Goal: Information Seeking & Learning: Check status

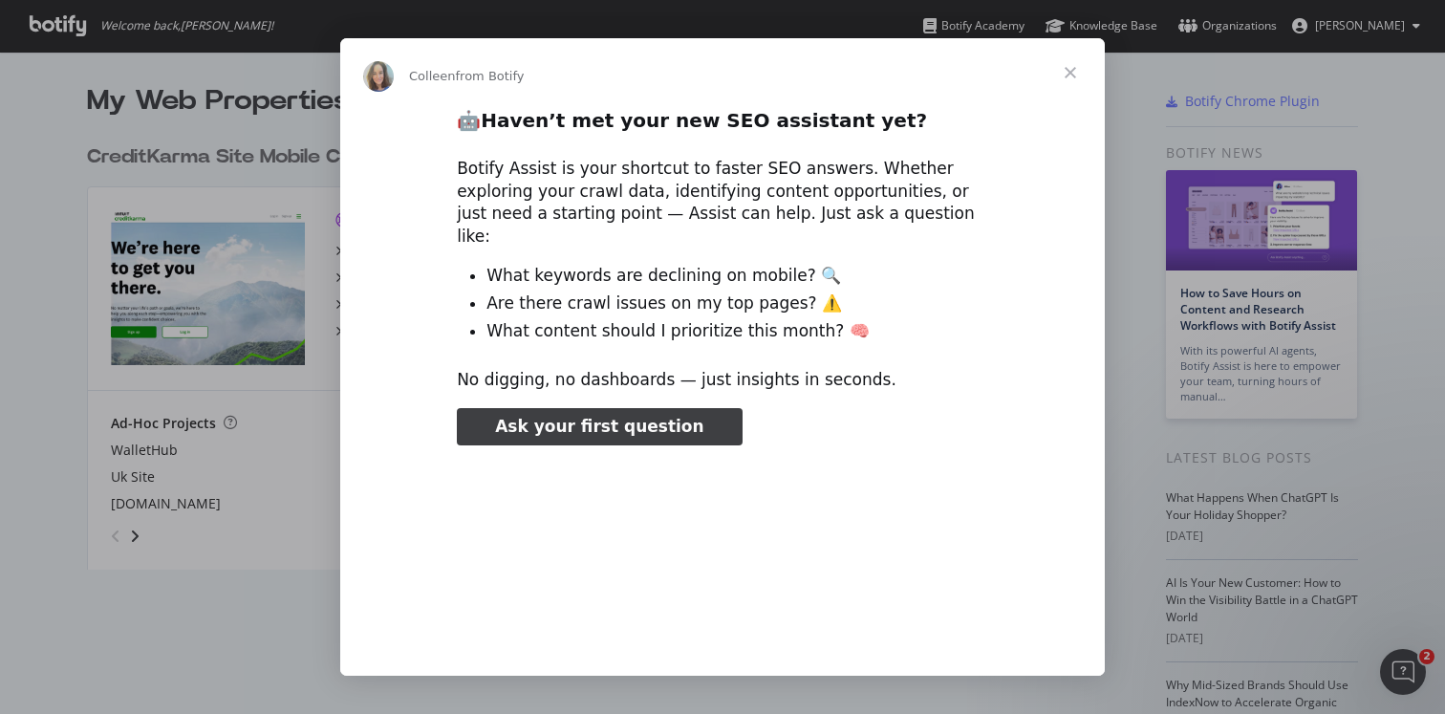
type input "3296666"
click at [1066, 62] on span "Close" at bounding box center [1070, 72] width 69 height 69
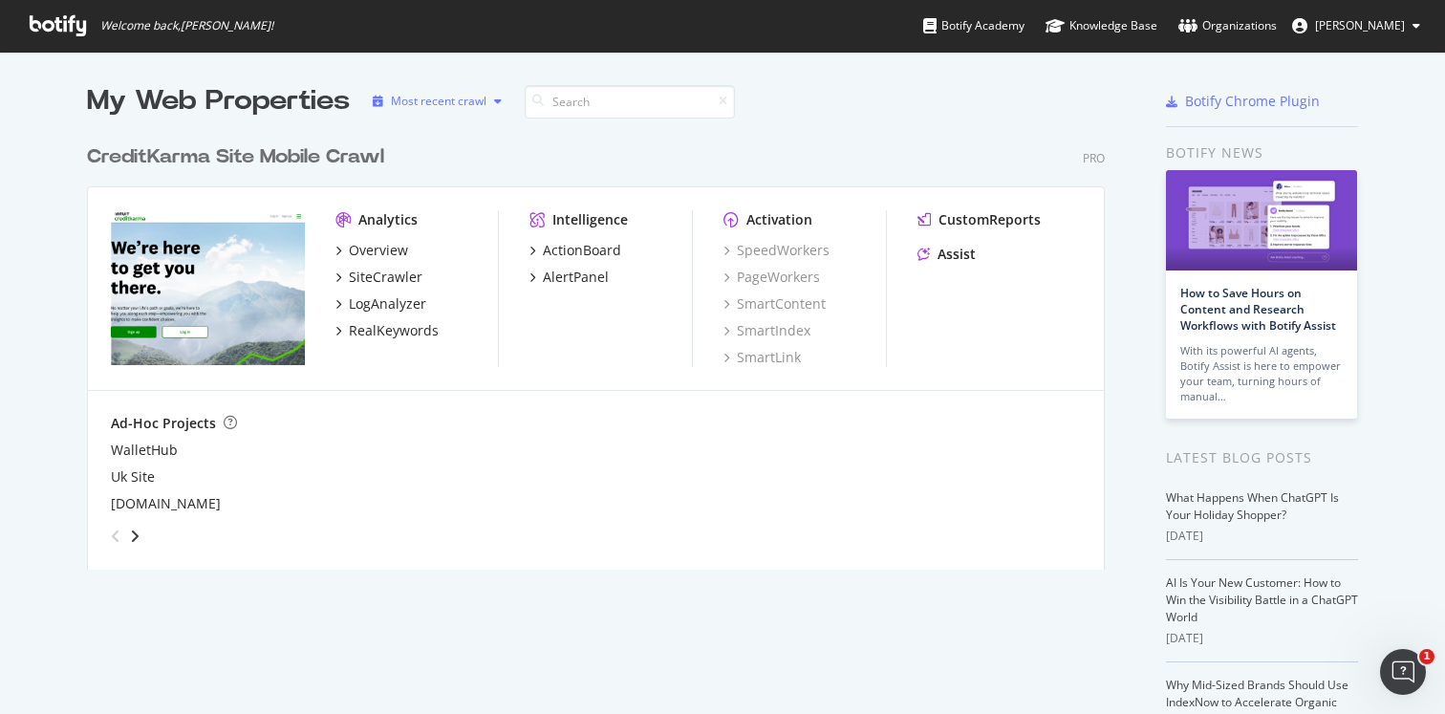
click at [472, 96] on div "Most recent crawl" at bounding box center [439, 101] width 96 height 11
click at [470, 130] on div "Most recent crawl" at bounding box center [464, 133] width 100 height 16
click at [486, 130] on div "Most recent crawl" at bounding box center [464, 133] width 100 height 16
click at [519, 487] on div "WalletHub Uk Site [DOMAIN_NAME]" at bounding box center [596, 477] width 970 height 73
click at [139, 542] on icon "angle-right" at bounding box center [135, 536] width 10 height 15
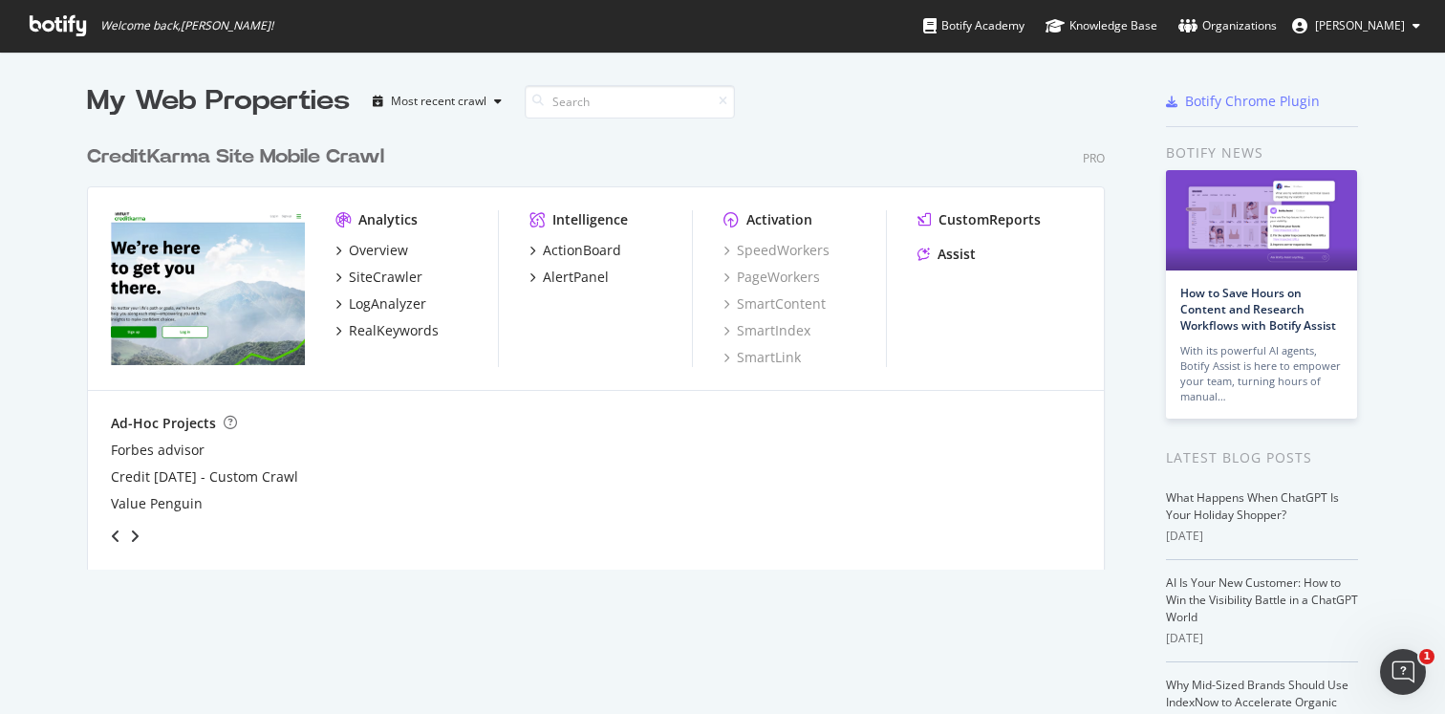
click at [106, 533] on div "angle-left" at bounding box center [115, 536] width 25 height 31
click at [268, 99] on div "My Web Properties" at bounding box center [218, 101] width 263 height 38
click at [603, 102] on input at bounding box center [630, 101] width 210 height 33
click at [494, 99] on icon "button" at bounding box center [498, 101] width 8 height 11
click at [508, 162] on div "Alphabetical order" at bounding box center [463, 165] width 98 height 16
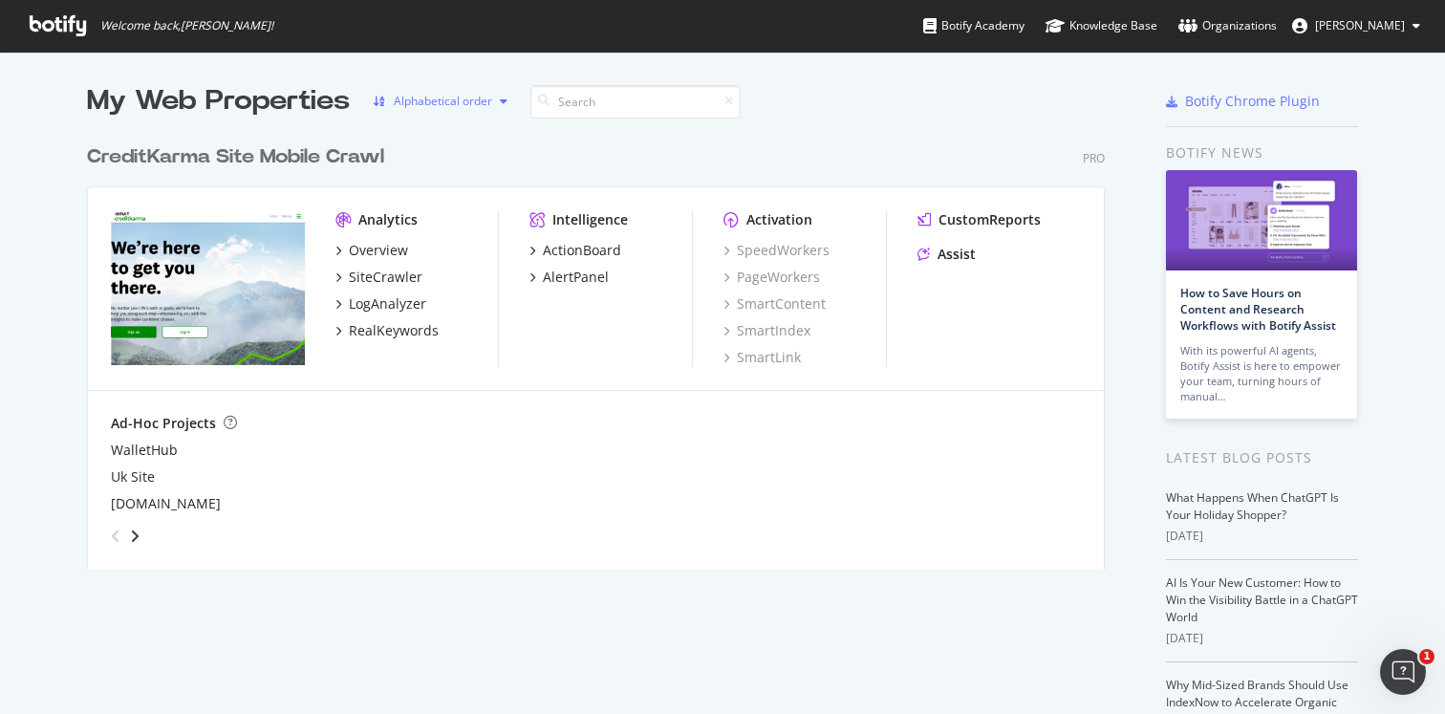
click at [492, 100] on div "Alphabetical order" at bounding box center [443, 101] width 98 height 11
click at [492, 126] on div "Most recent crawl" at bounding box center [462, 133] width 96 height 16
click at [394, 249] on div "Overview" at bounding box center [378, 250] width 59 height 19
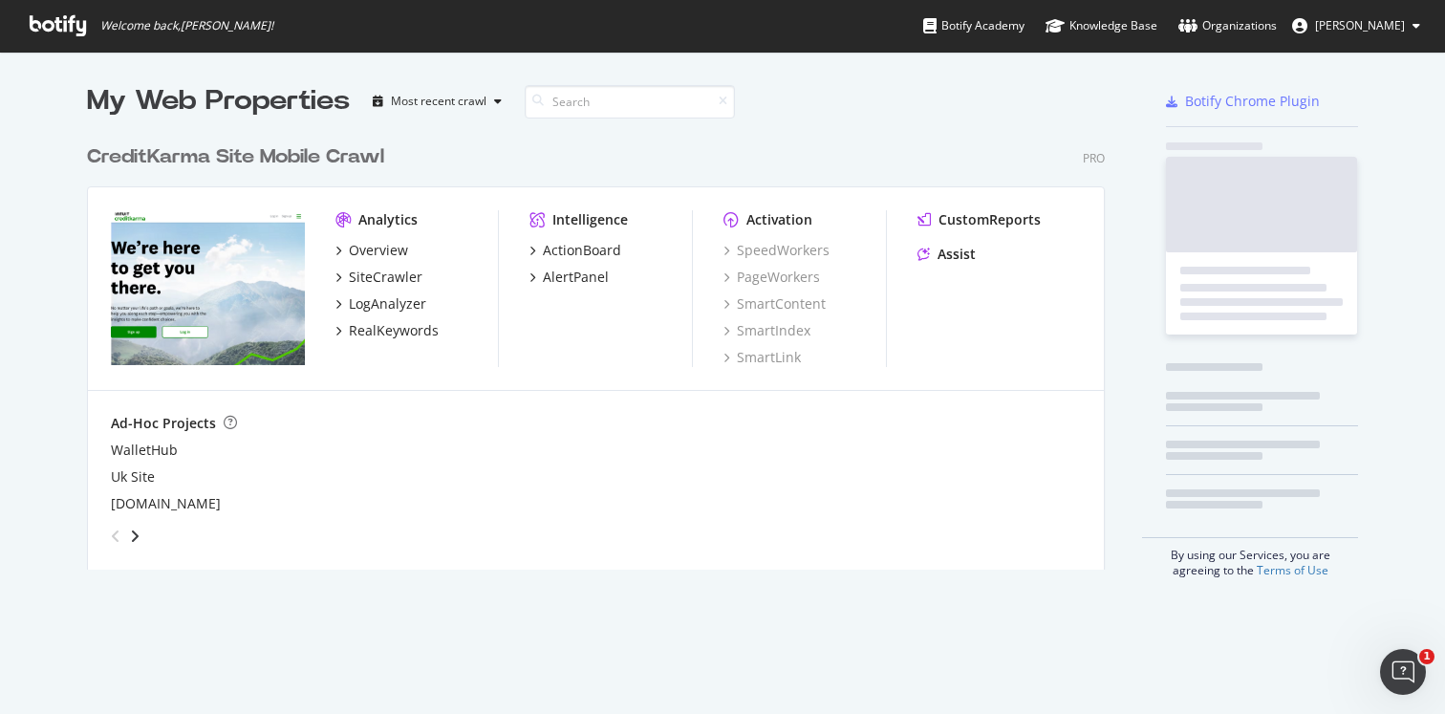
scroll to position [714, 1445]
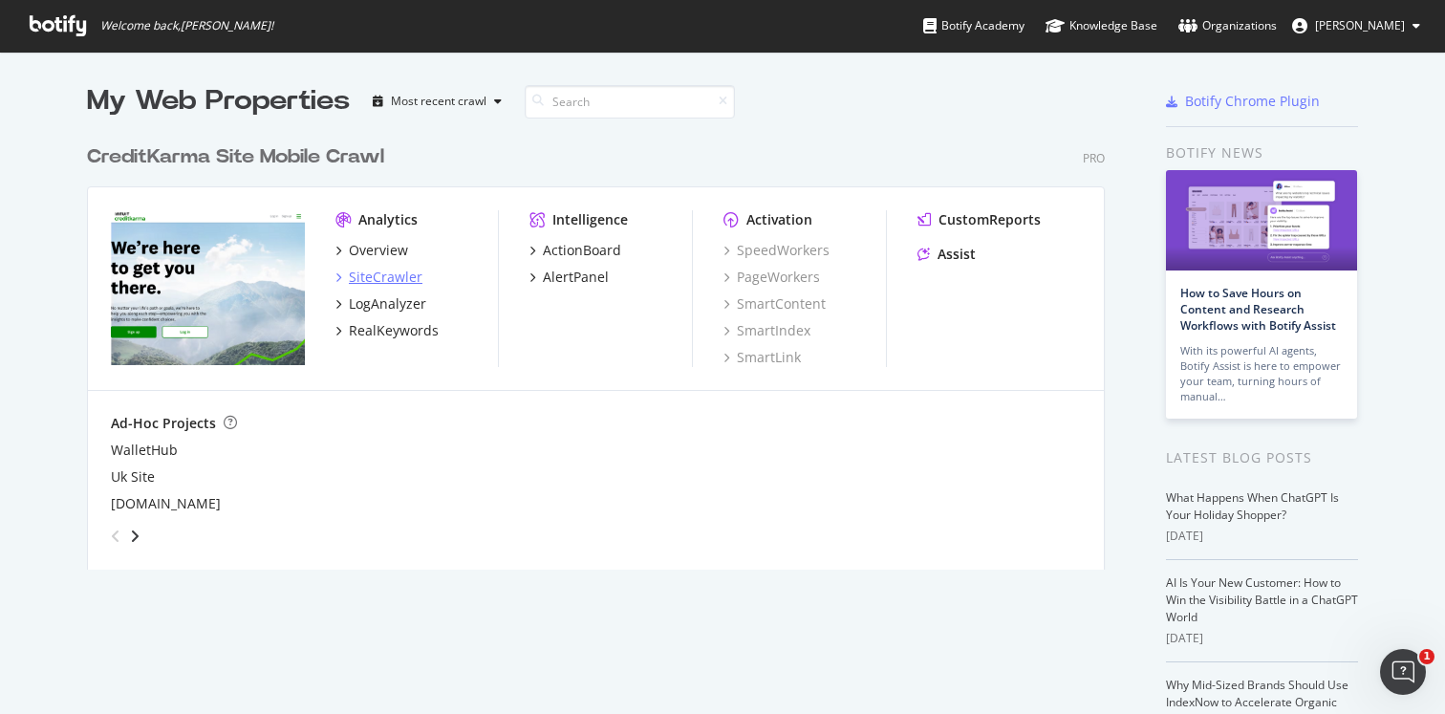
click at [409, 277] on div "SiteCrawler" at bounding box center [386, 277] width 74 height 19
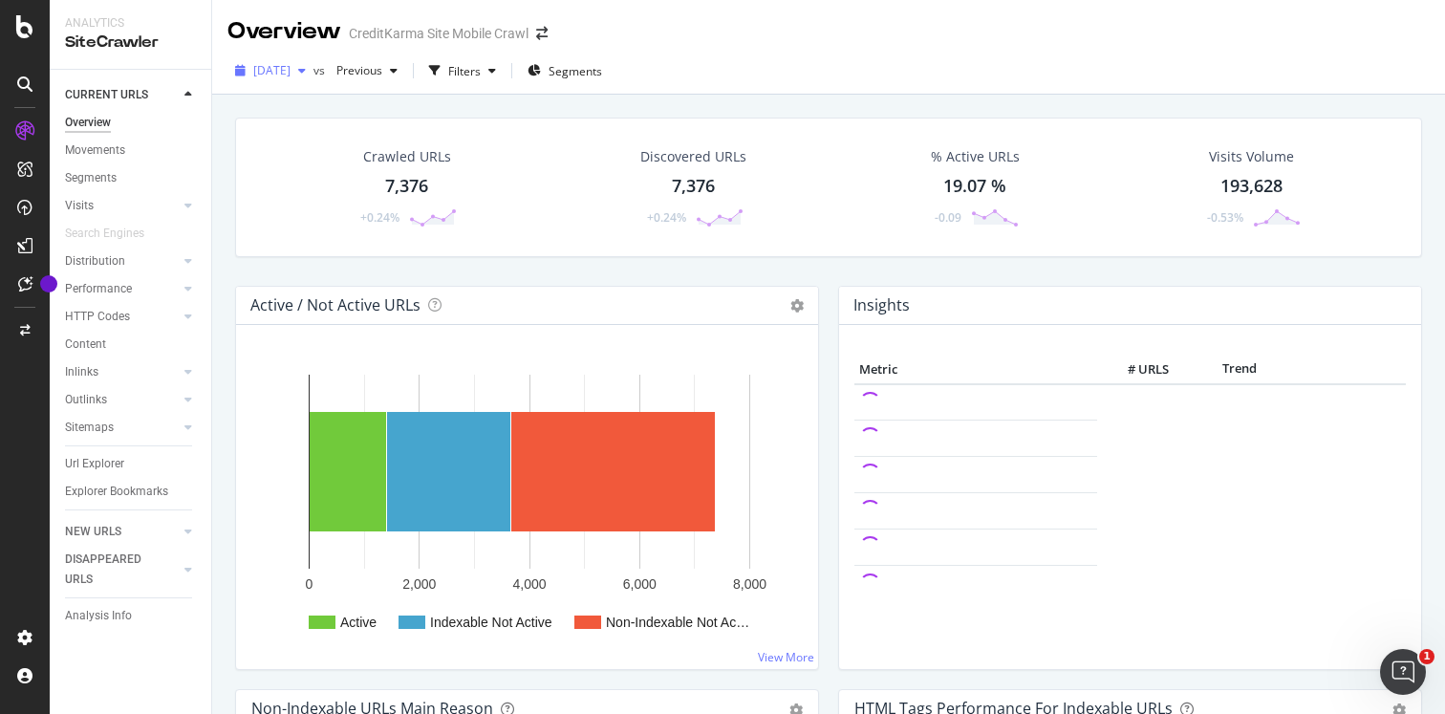
click at [306, 72] on icon "button" at bounding box center [302, 70] width 8 height 11
